Goal: Task Accomplishment & Management: Use online tool/utility

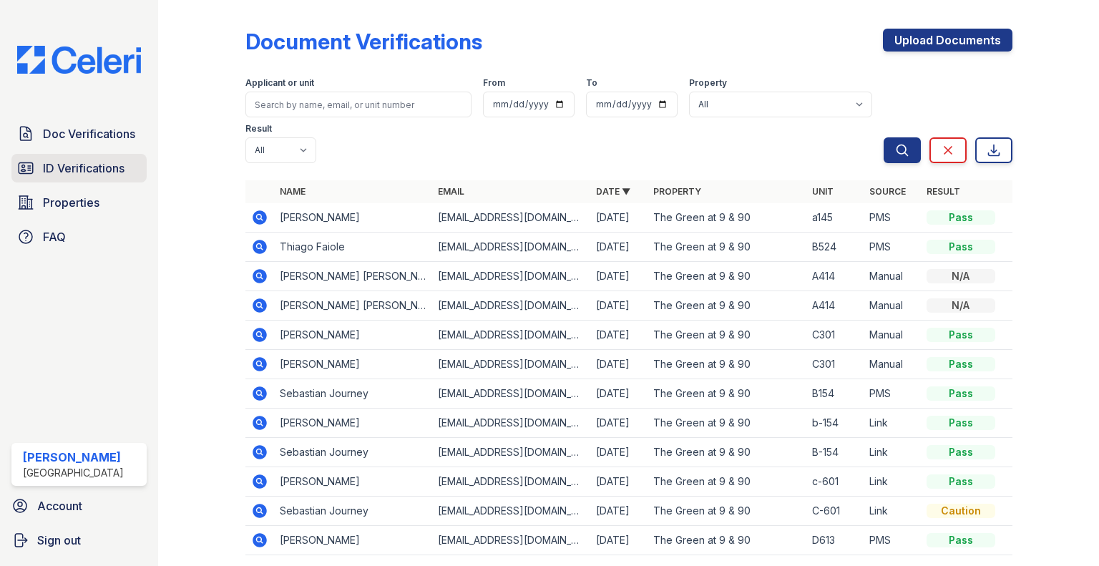
click at [84, 170] on span "ID Verifications" at bounding box center [84, 168] width 82 height 17
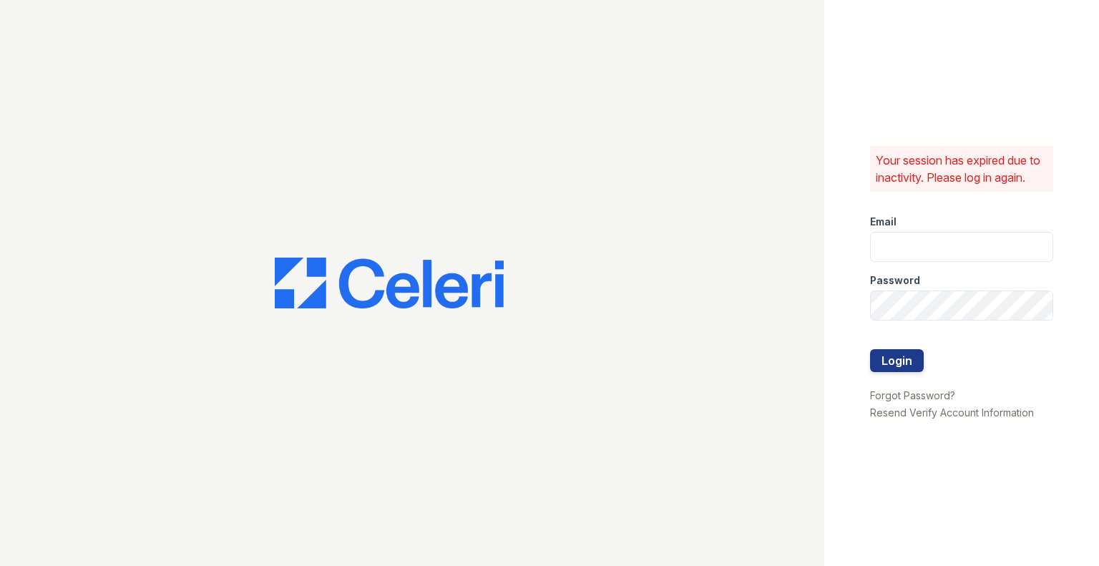
type input "rlobo@willowbridgepc.com"
click at [890, 380] on div at bounding box center [961, 378] width 183 height 14
click at [887, 366] on button "Login" at bounding box center [897, 360] width 54 height 23
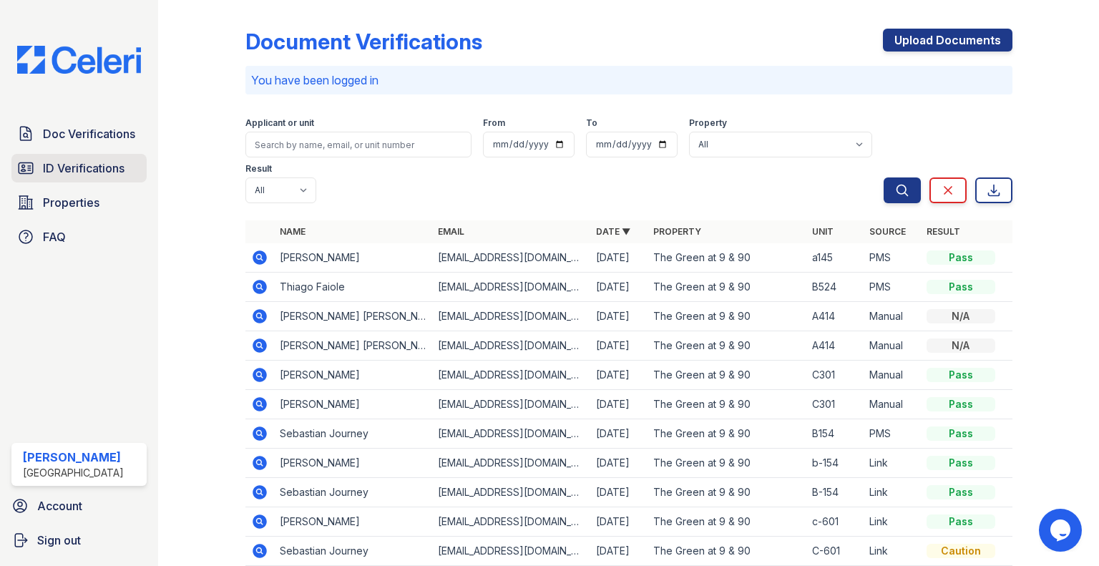
click at [72, 182] on link "ID Verifications" at bounding box center [78, 168] width 135 height 29
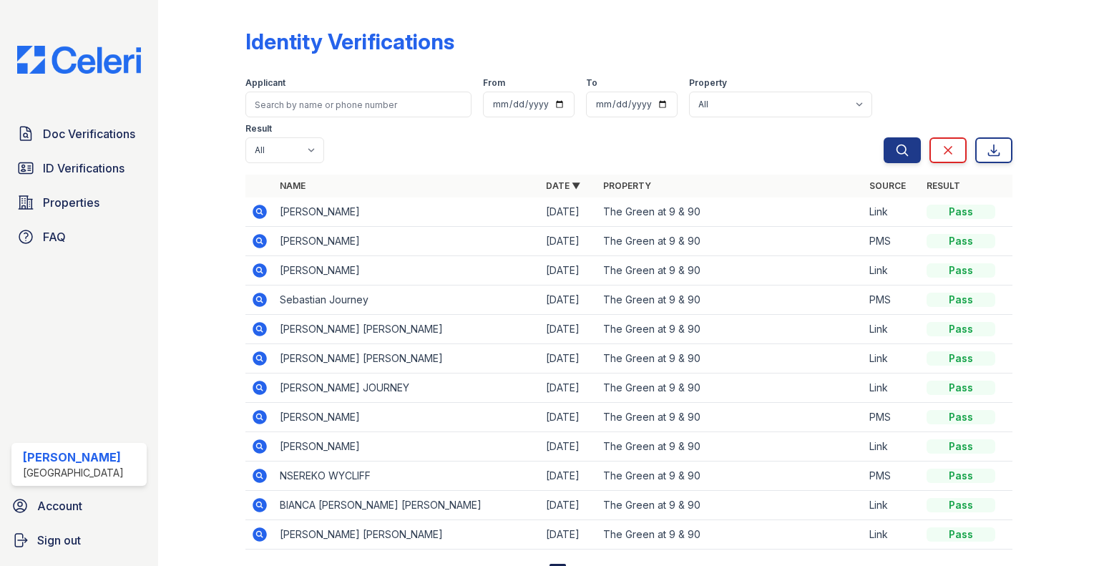
click at [351, 274] on td "[PERSON_NAME]" at bounding box center [407, 270] width 266 height 29
click at [107, 135] on span "Doc Verifications" at bounding box center [89, 133] width 92 height 17
click at [117, 164] on span "ID Verifications" at bounding box center [84, 168] width 82 height 17
click at [92, 142] on link "Doc Verifications" at bounding box center [78, 134] width 135 height 29
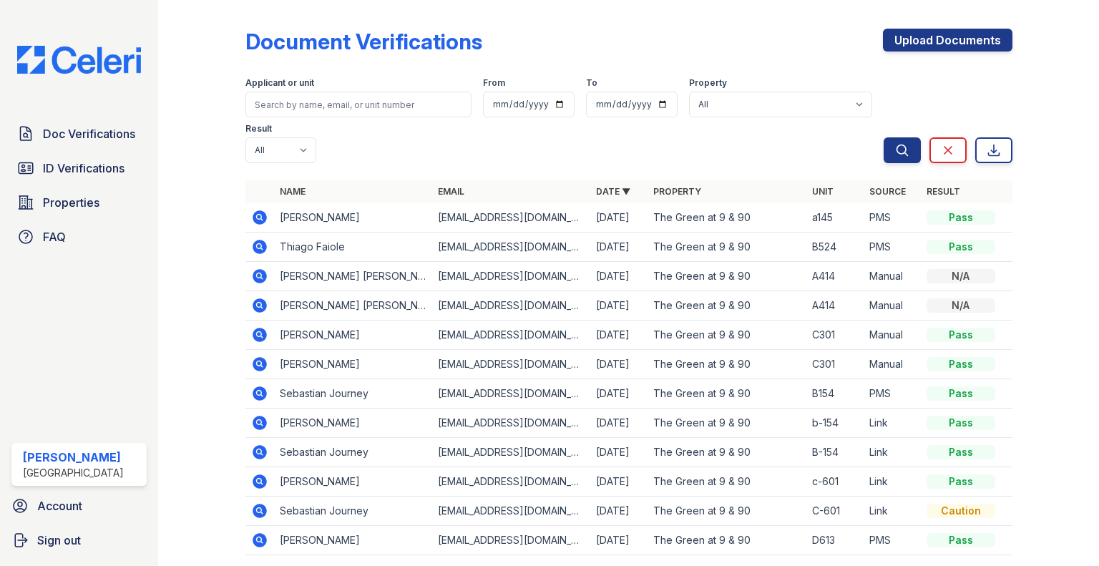
click at [512, 155] on div "Applicant or unit From To Property All The Green at 9 & 90 Result All Pass Caut…" at bounding box center [564, 118] width 638 height 92
click at [303, 151] on select "All Pass Caution Fail N/a" at bounding box center [280, 150] width 71 height 26
click at [81, 174] on span "ID Verifications" at bounding box center [84, 168] width 82 height 17
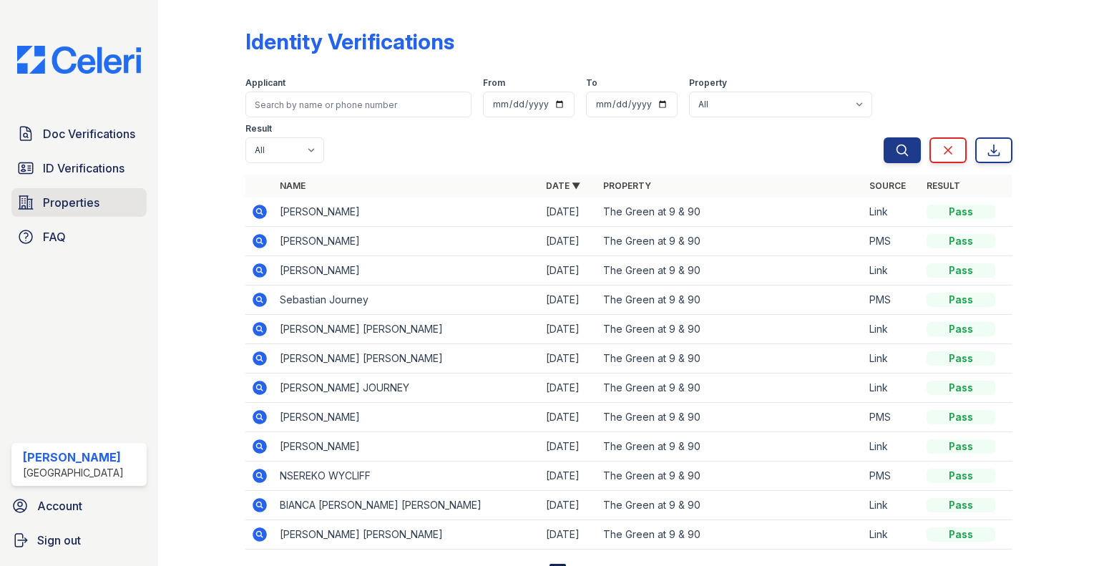
click at [102, 194] on link "Properties" at bounding box center [78, 202] width 135 height 29
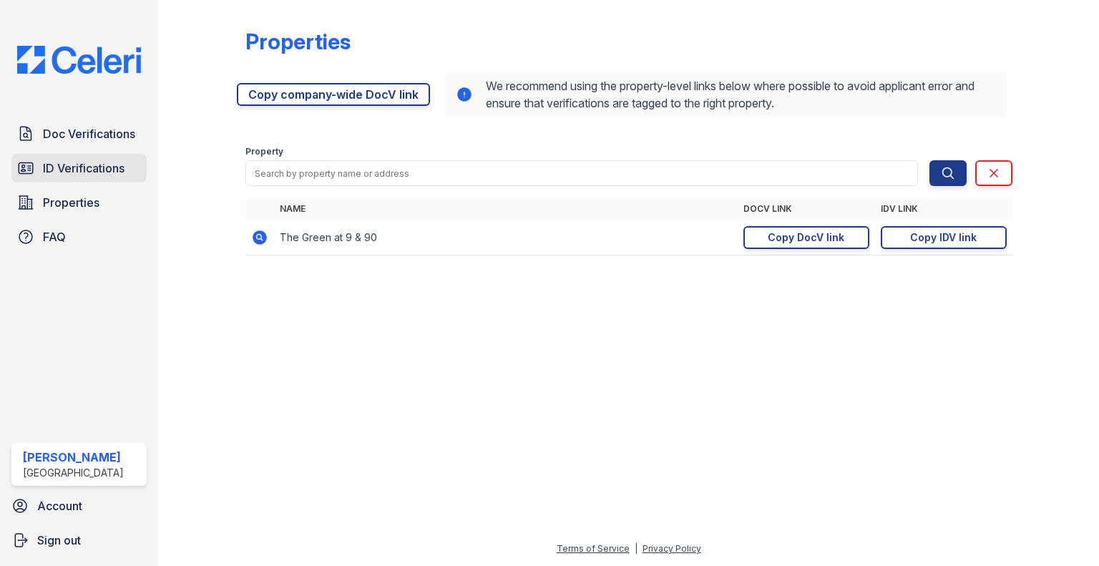
click at [109, 161] on span "ID Verifications" at bounding box center [84, 168] width 82 height 17
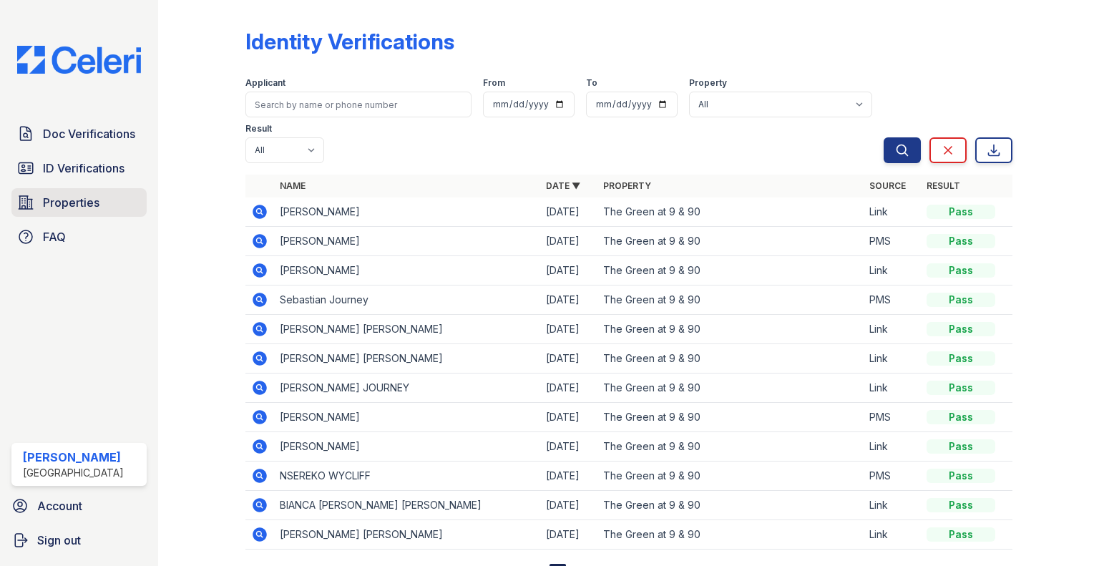
click at [109, 199] on link "Properties" at bounding box center [78, 202] width 135 height 29
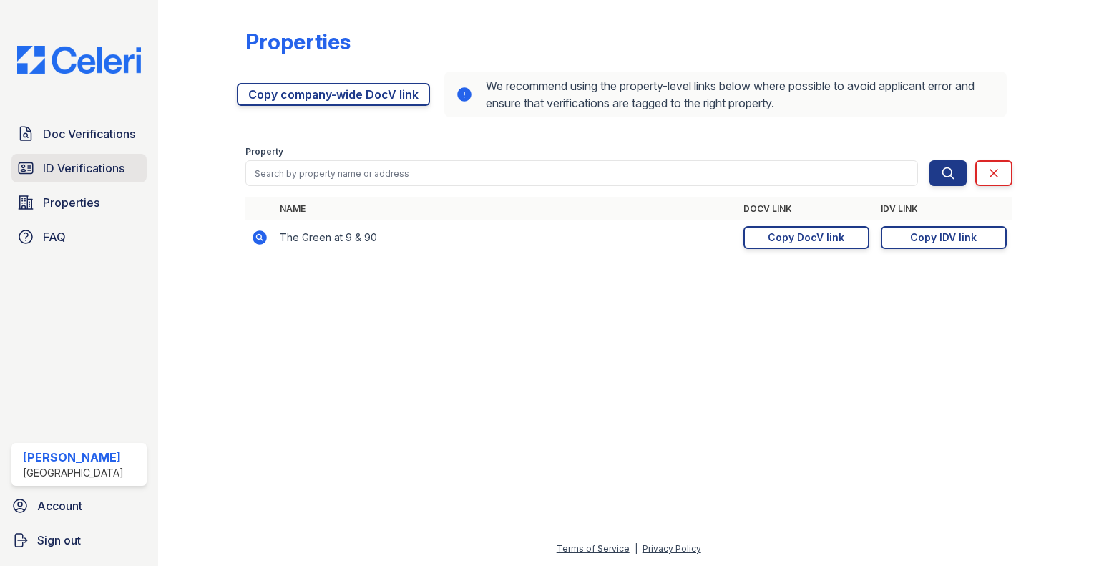
click at [107, 162] on span "ID Verifications" at bounding box center [84, 168] width 82 height 17
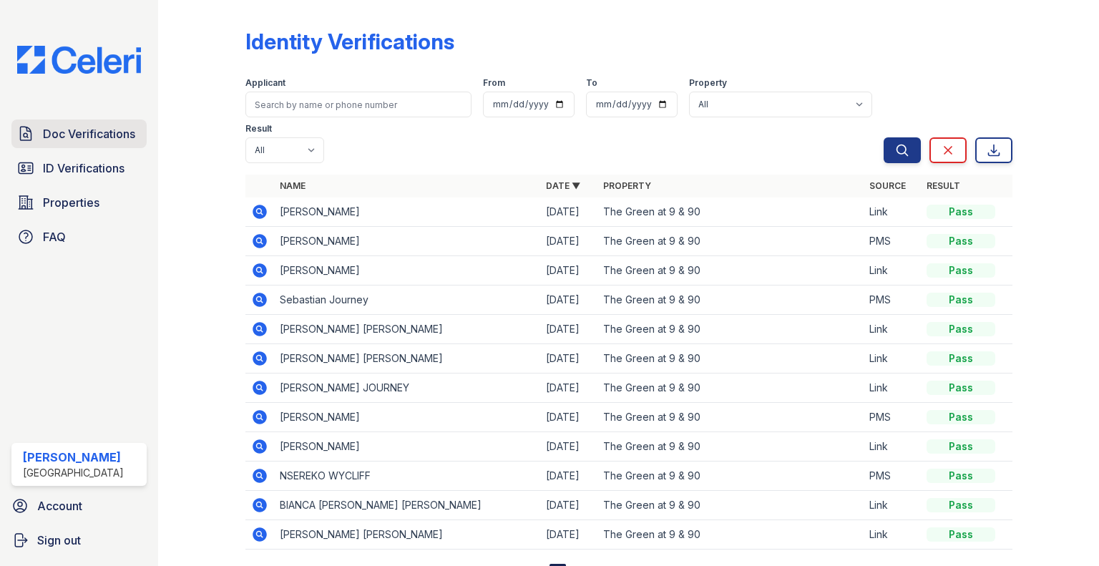
click at [100, 134] on span "Doc Verifications" at bounding box center [89, 133] width 92 height 17
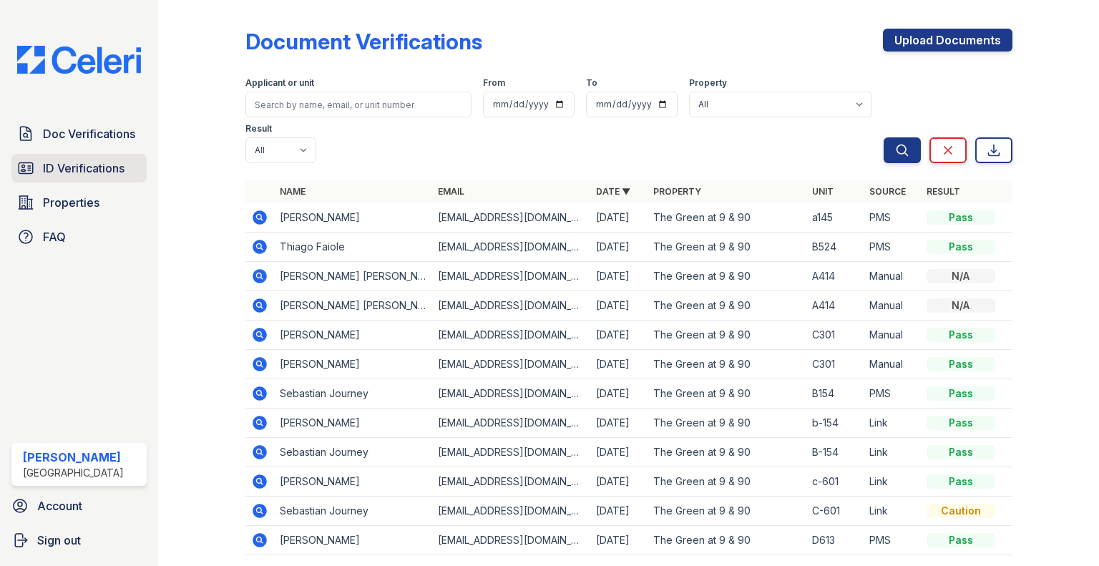
click at [84, 170] on span "ID Verifications" at bounding box center [84, 168] width 82 height 17
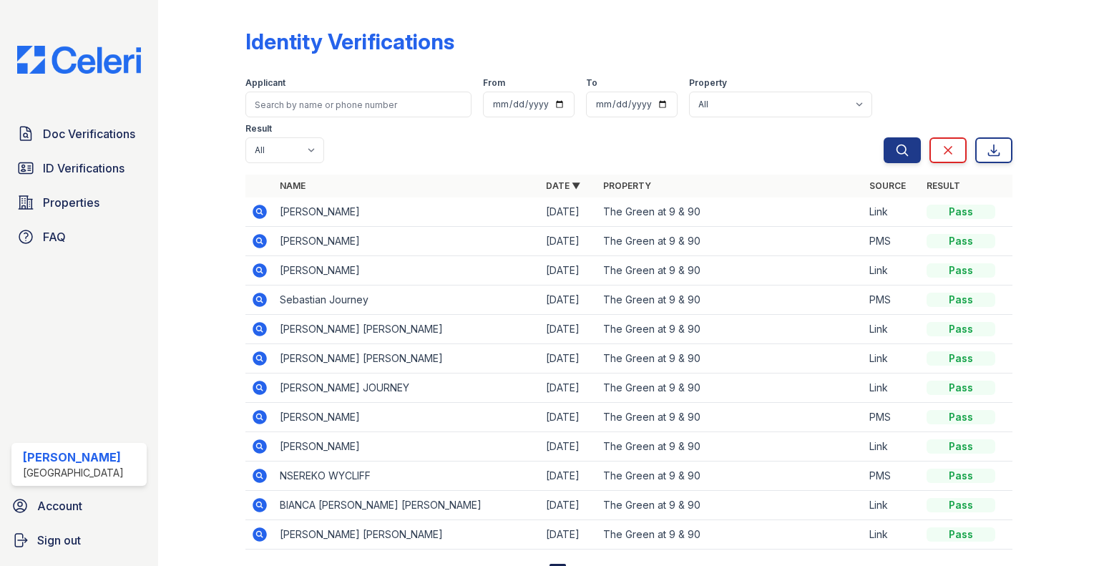
click at [85, 196] on span "Properties" at bounding box center [71, 202] width 57 height 17
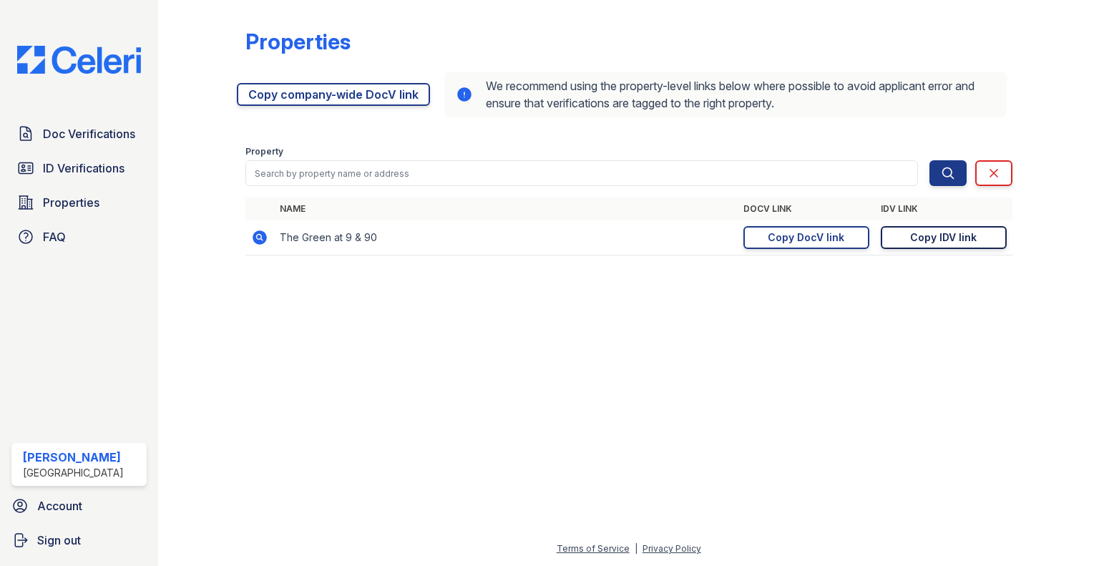
click at [953, 240] on div "Copy IDV link" at bounding box center [943, 237] width 67 height 14
click at [944, 237] on div "Copy IDV link" at bounding box center [943, 237] width 67 height 14
click at [115, 134] on span "Doc Verifications" at bounding box center [89, 133] width 92 height 17
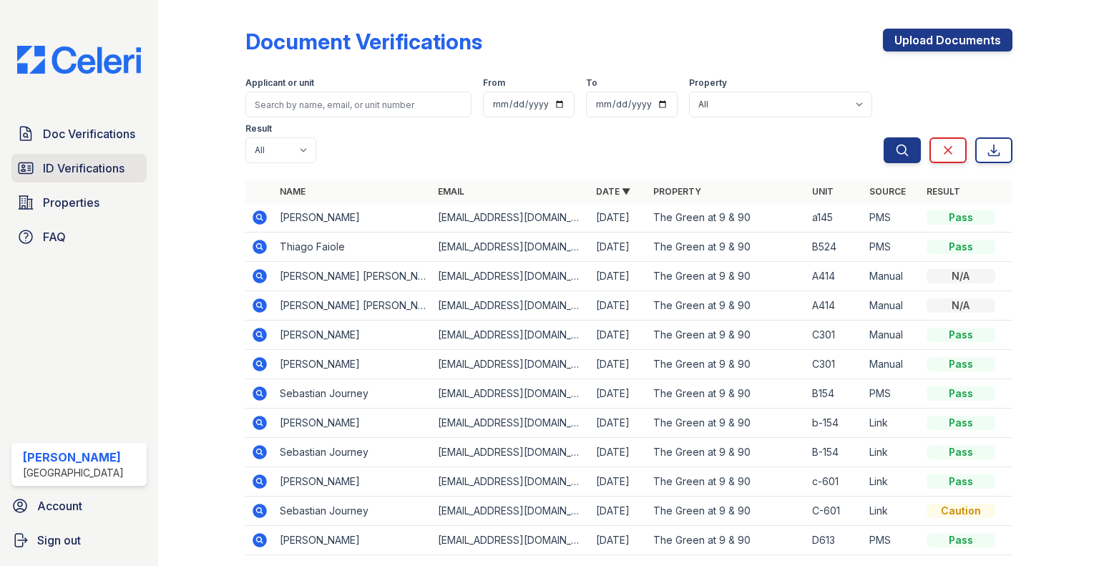
click at [100, 167] on span "ID Verifications" at bounding box center [84, 168] width 82 height 17
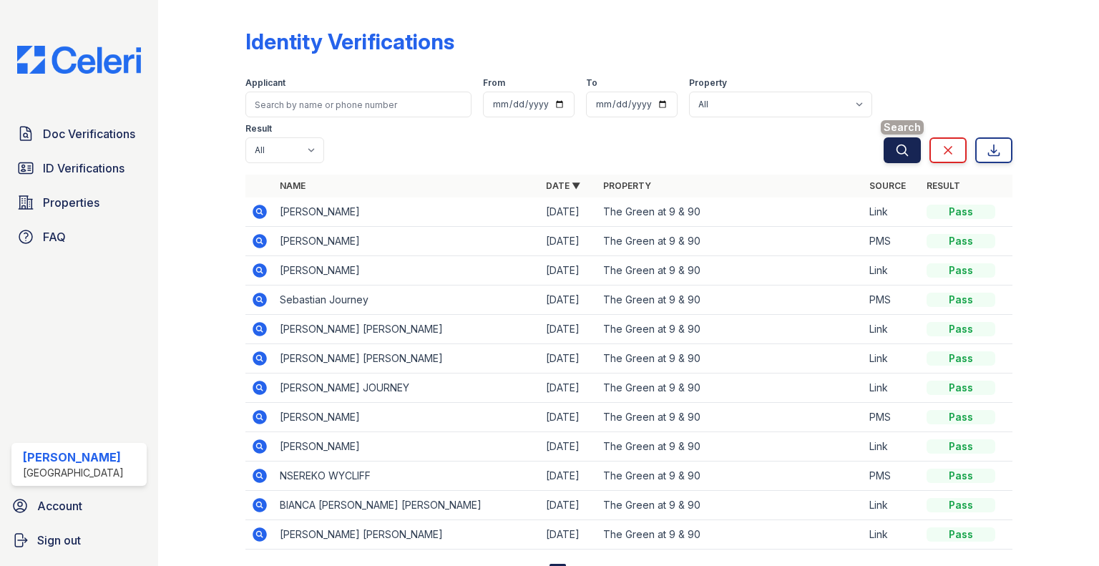
click at [895, 157] on icon "submit" at bounding box center [902, 150] width 14 height 14
drag, startPoint x: 893, startPoint y: 157, endPoint x: 601, endPoint y: 102, distance: 297.1
click at [601, 102] on div "Applicant From To Property All The Green at 9 & 90 Result All Pass Fail Caution…" at bounding box center [628, 118] width 767 height 92
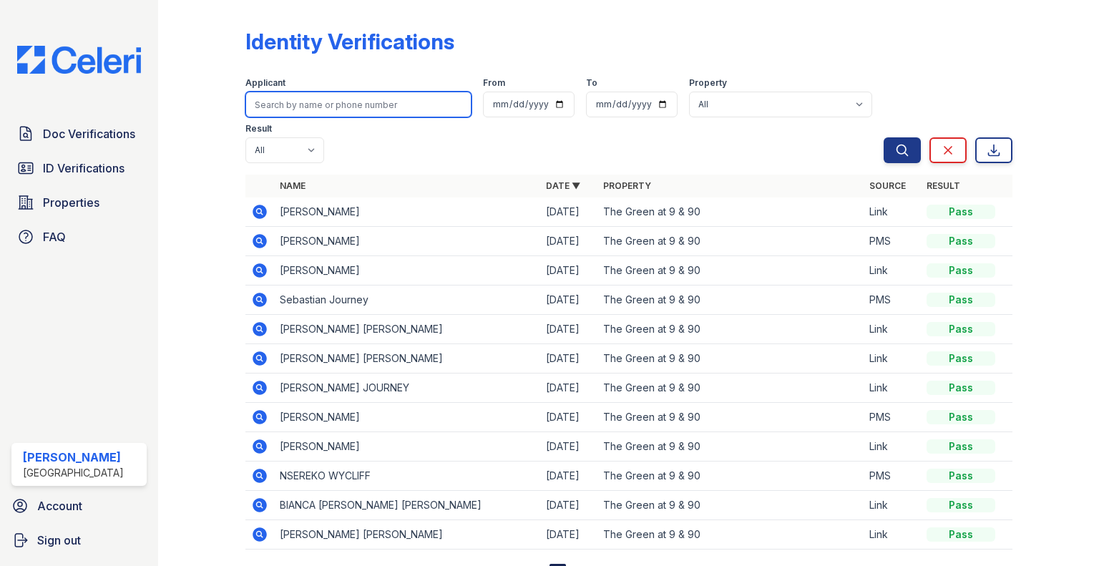
click at [389, 99] on input "search" at bounding box center [358, 105] width 226 height 26
type input "[PERSON_NAME]"
click at [884, 137] on button "Search" at bounding box center [902, 150] width 37 height 26
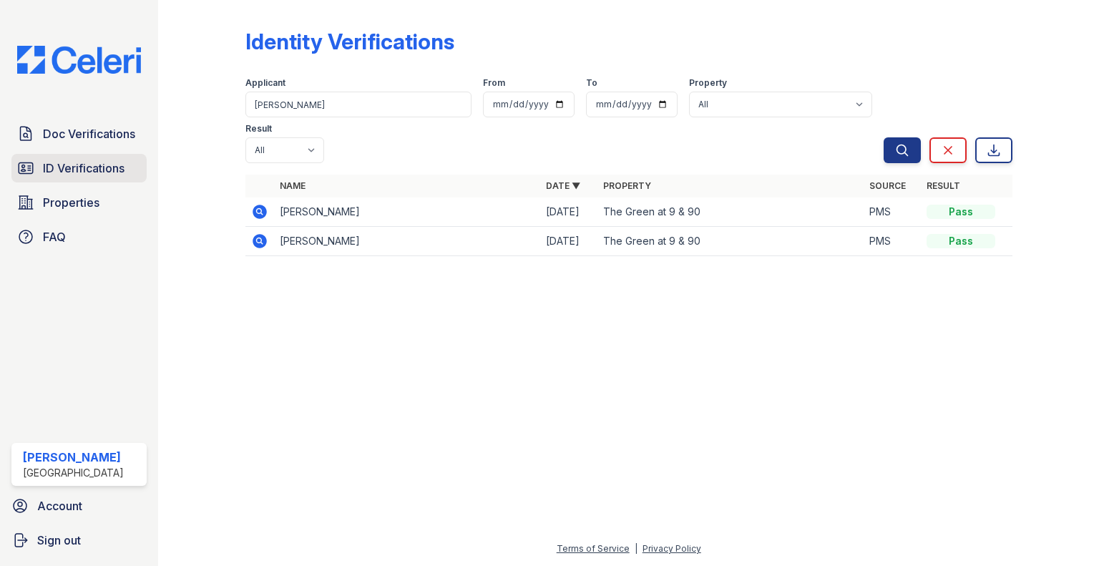
click at [57, 157] on link "ID Verifications" at bounding box center [78, 168] width 135 height 29
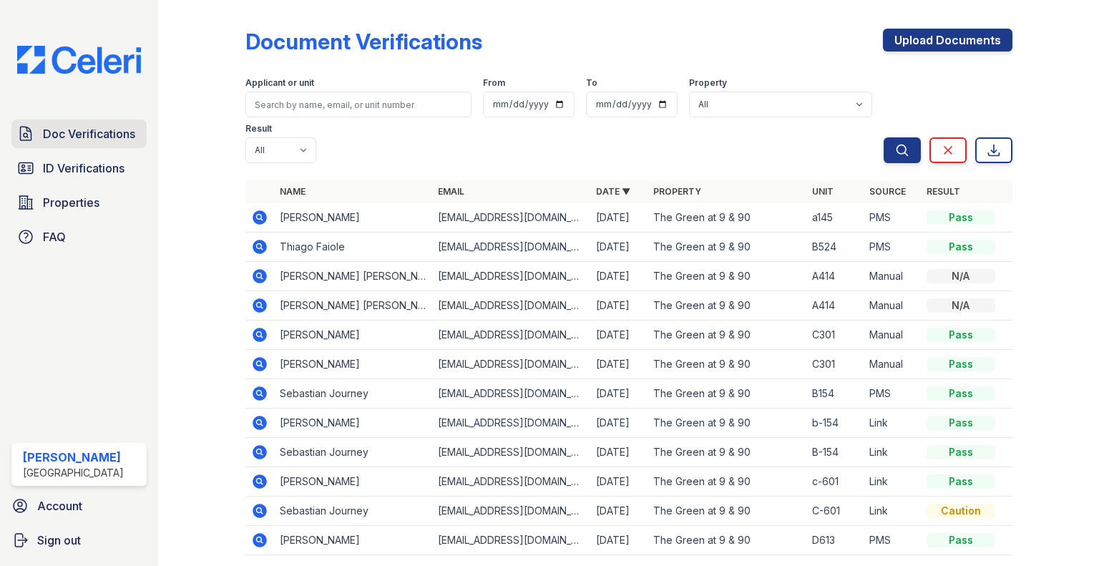
click at [43, 130] on span "Doc Verifications" at bounding box center [89, 133] width 92 height 17
click at [101, 177] on link "ID Verifications" at bounding box center [78, 168] width 135 height 29
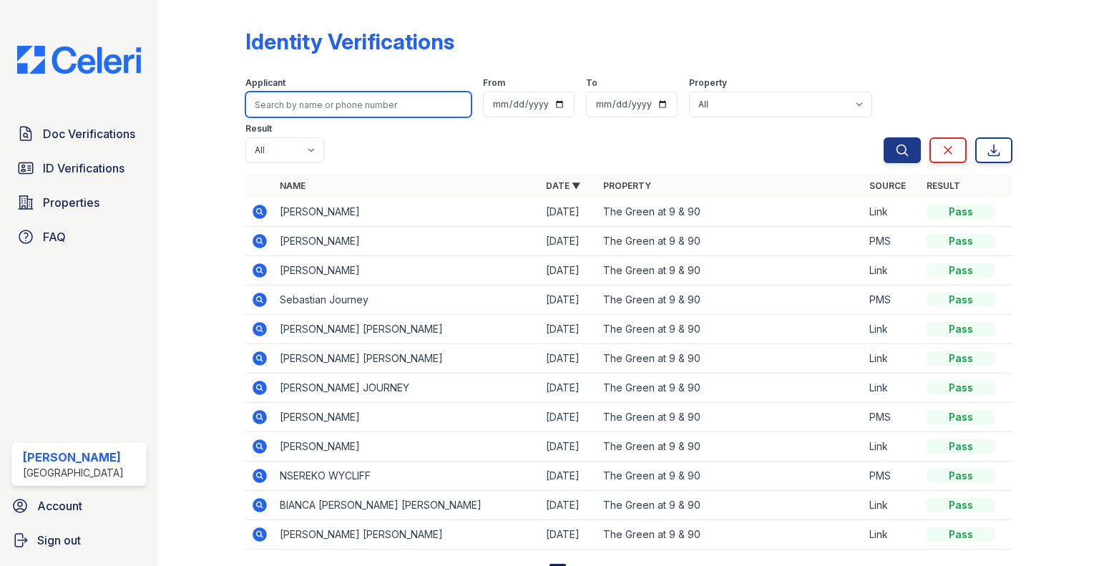
click at [416, 102] on input "search" at bounding box center [358, 105] width 226 height 26
type input "[PERSON_NAME]"
click at [884, 137] on button "Search" at bounding box center [902, 150] width 37 height 26
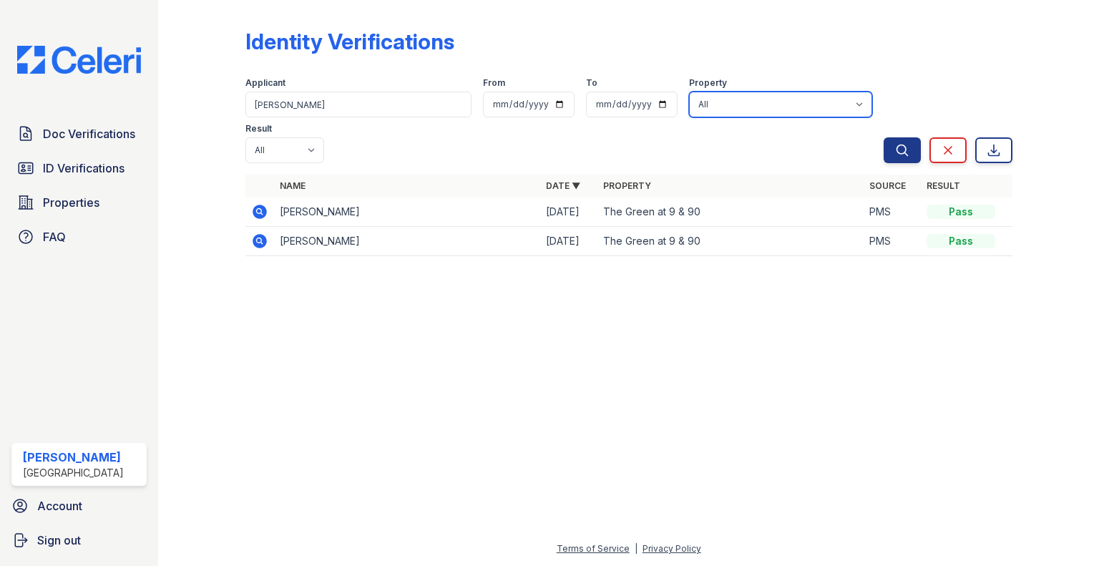
click at [689, 102] on select "All The Green at 9 & 90" at bounding box center [780, 105] width 183 height 26
select select "4753"
click at [689, 92] on select "All The Green at 9 & 90" at bounding box center [780, 105] width 183 height 26
click at [960, 137] on link "Clear" at bounding box center [948, 150] width 37 height 26
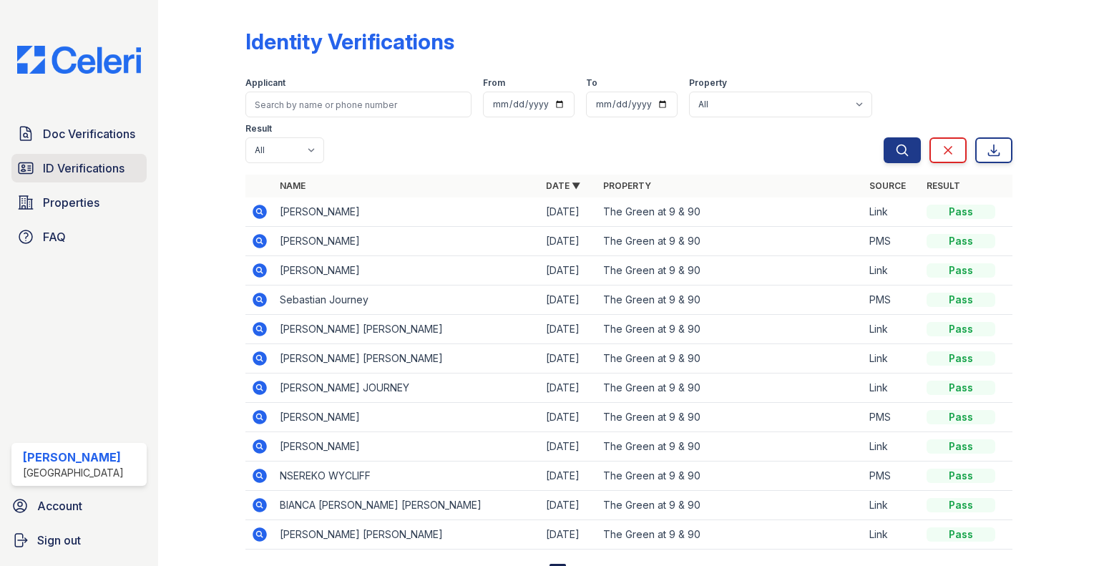
click at [64, 154] on link "ID Verifications" at bounding box center [78, 168] width 135 height 29
click at [66, 162] on span "ID Verifications" at bounding box center [84, 168] width 82 height 17
click at [95, 145] on link "Doc Verifications" at bounding box center [78, 134] width 135 height 29
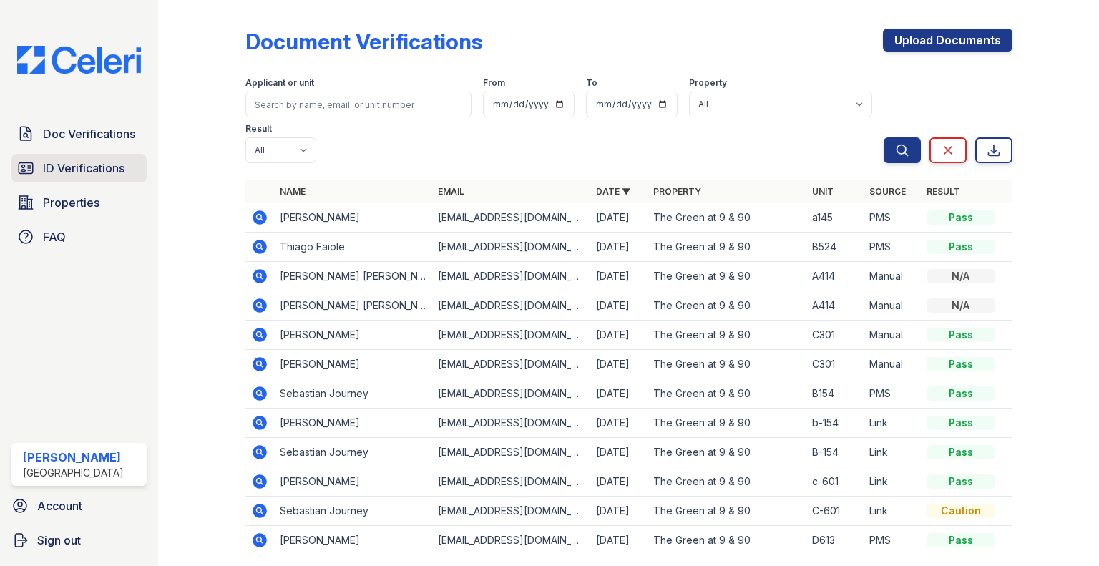
click at [129, 168] on link "ID Verifications" at bounding box center [78, 168] width 135 height 29
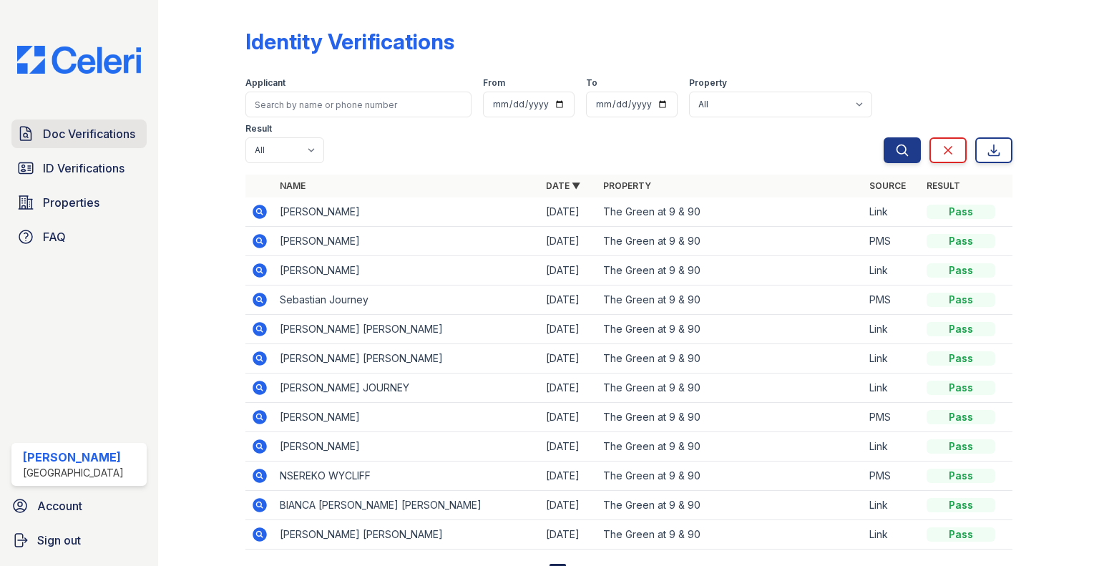
click at [113, 143] on link "Doc Verifications" at bounding box center [78, 134] width 135 height 29
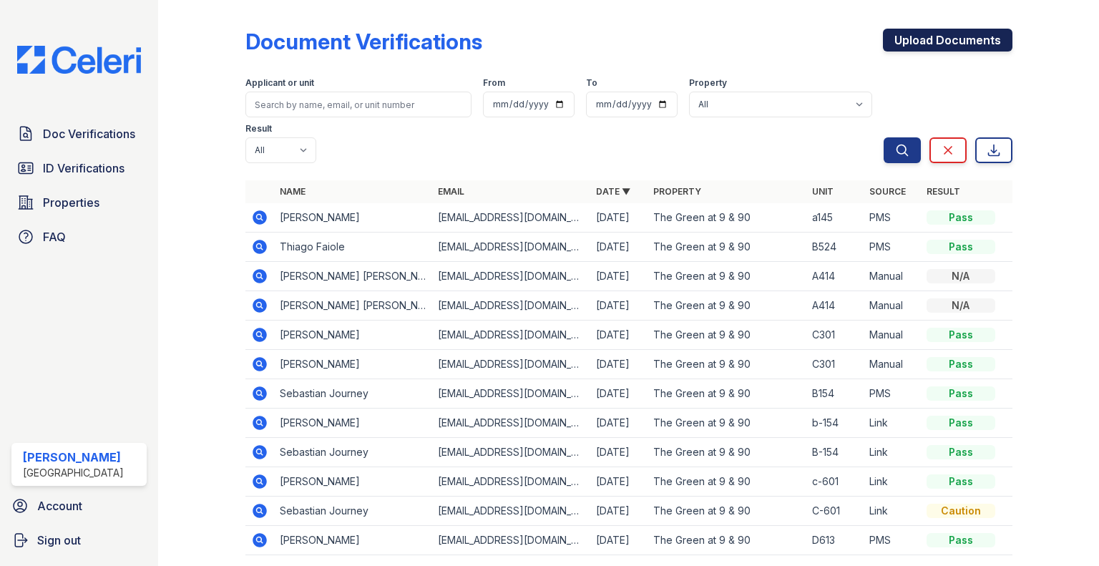
click at [938, 42] on link "Upload Documents" at bounding box center [948, 40] width 130 height 23
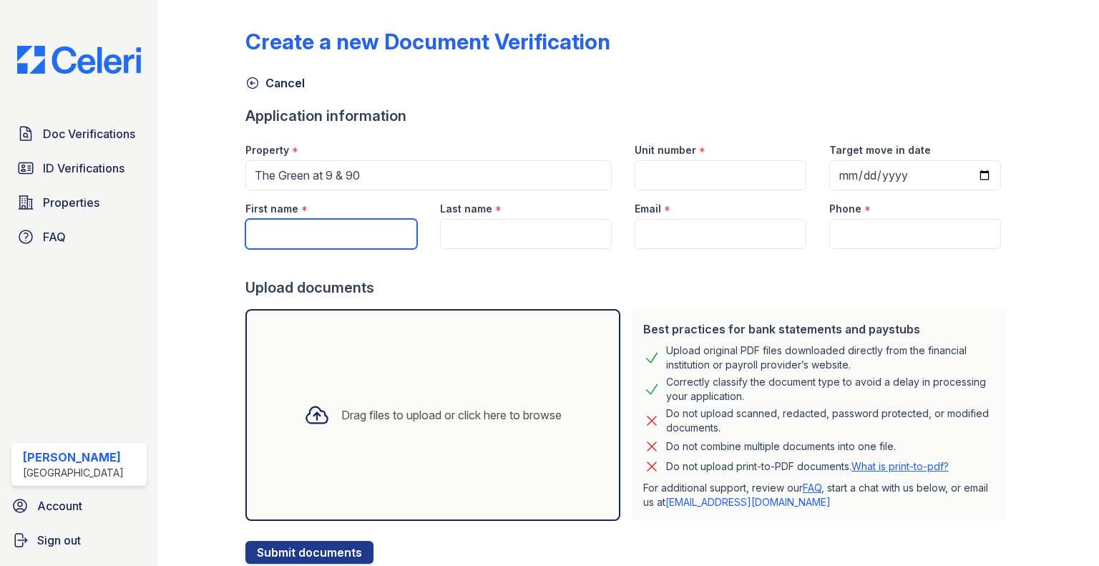
click at [400, 228] on input "First name" at bounding box center [331, 234] width 172 height 30
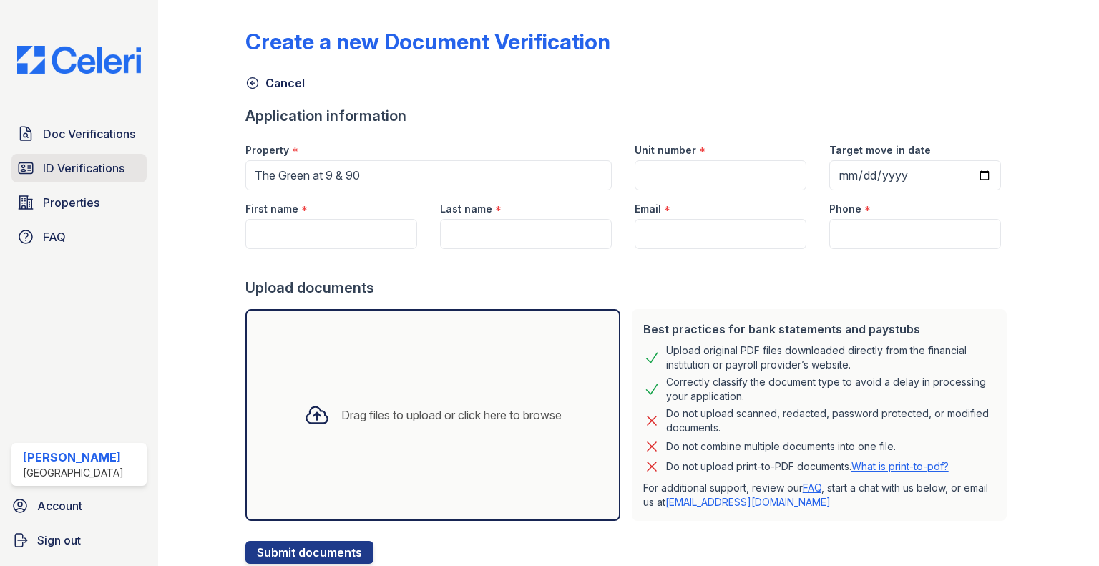
click at [47, 173] on span "ID Verifications" at bounding box center [84, 168] width 82 height 17
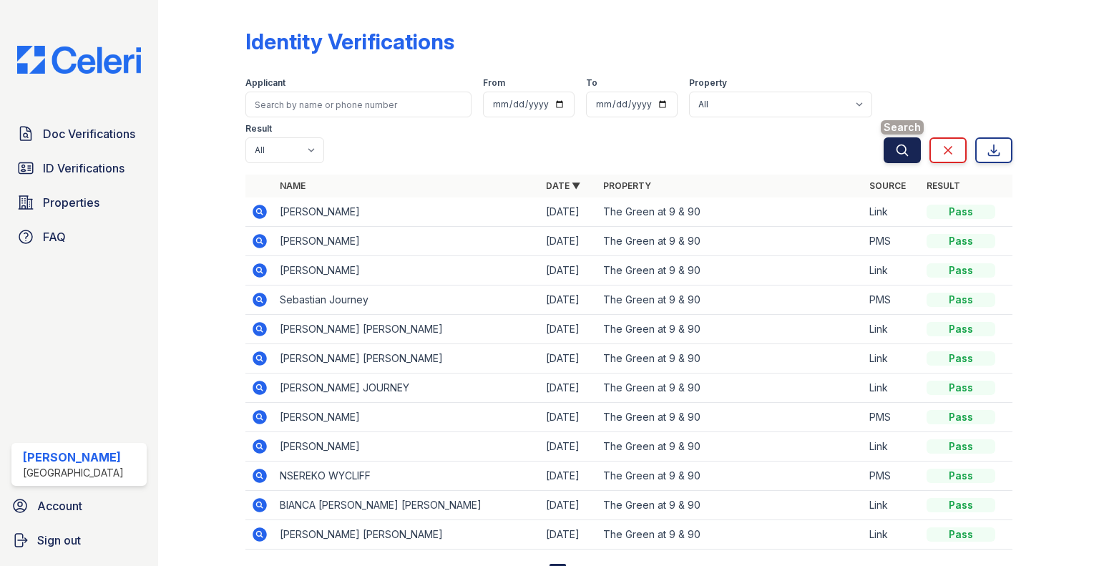
click at [895, 151] on icon "submit" at bounding box center [902, 150] width 14 height 14
click at [990, 151] on icon at bounding box center [994, 150] width 14 height 14
click at [1045, 96] on div at bounding box center [1045, 293] width 64 height 575
